Goal: Task Accomplishment & Management: Manage account settings

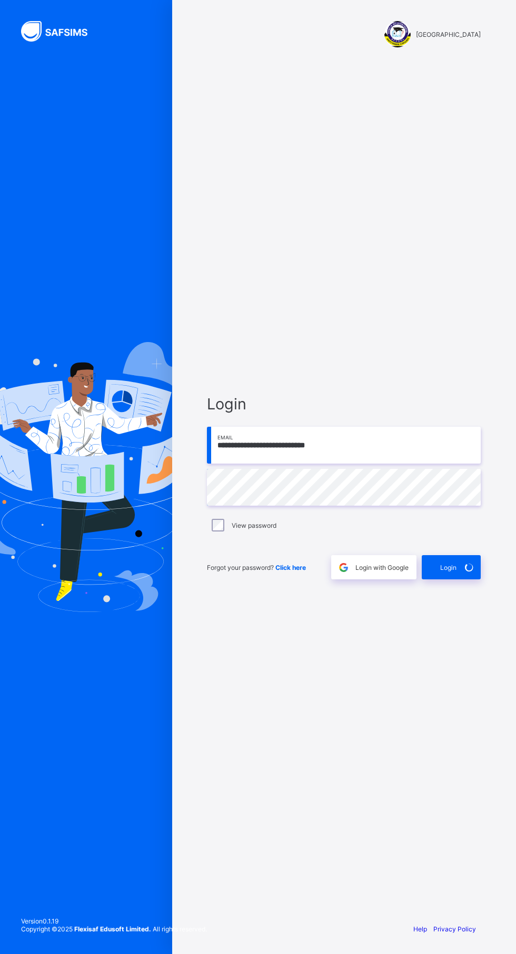
click at [456, 579] on div "Login" at bounding box center [451, 567] width 59 height 24
click at [308, 464] on input "email" at bounding box center [344, 445] width 274 height 37
type input "**********"
